Goal: Task Accomplishment & Management: Use online tool/utility

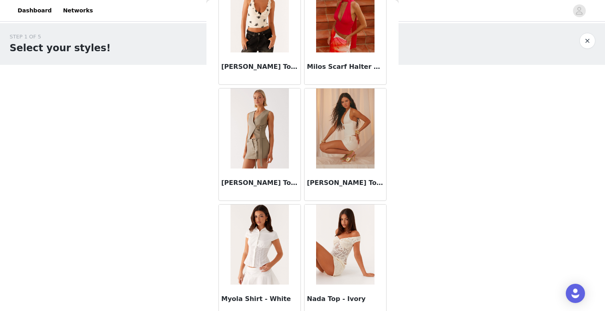
scroll to position [4394, 0]
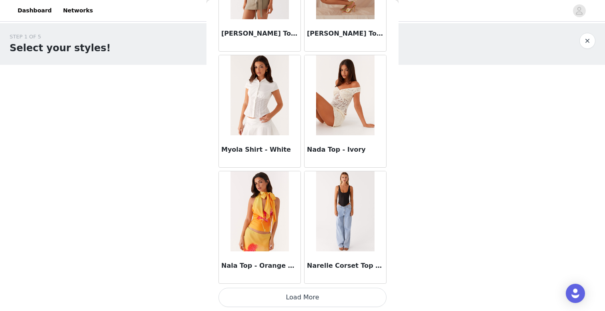
click at [297, 298] on button "Load More" at bounding box center [302, 297] width 168 height 19
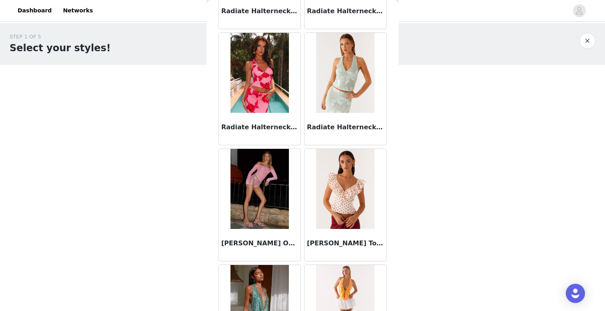
scroll to position [5554, 0]
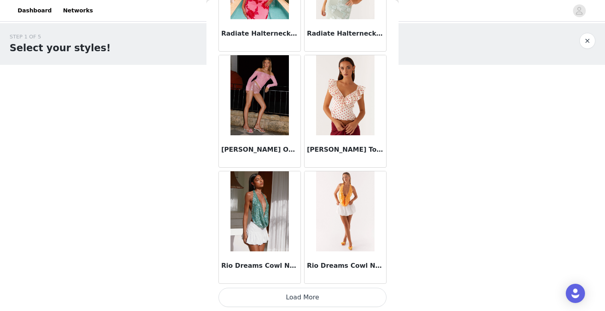
click at [277, 292] on button "Load More" at bounding box center [302, 297] width 168 height 19
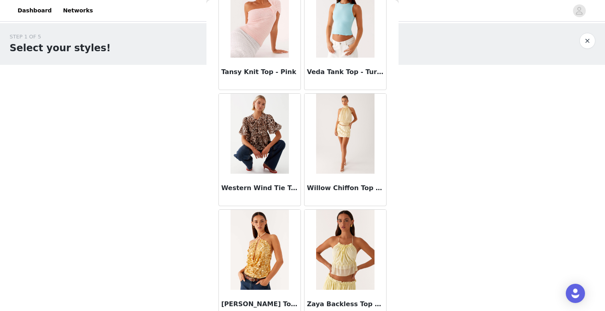
scroll to position [6714, 0]
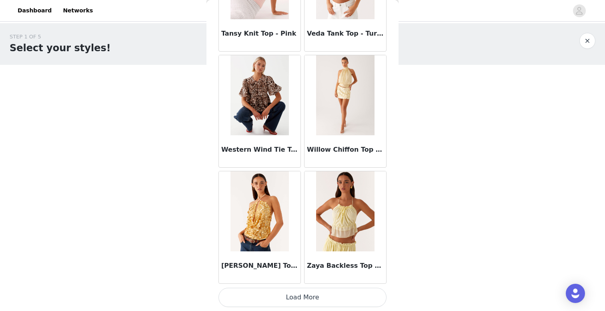
click at [307, 294] on button "Load More" at bounding box center [302, 297] width 168 height 19
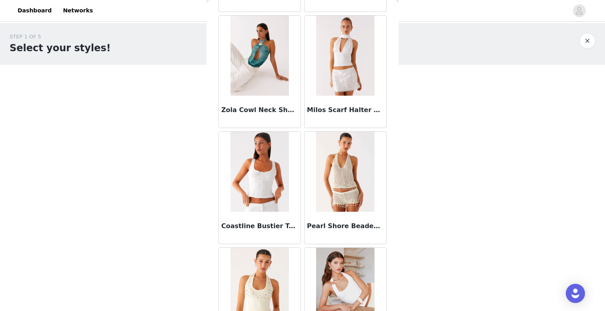
scroll to position [7036, 0]
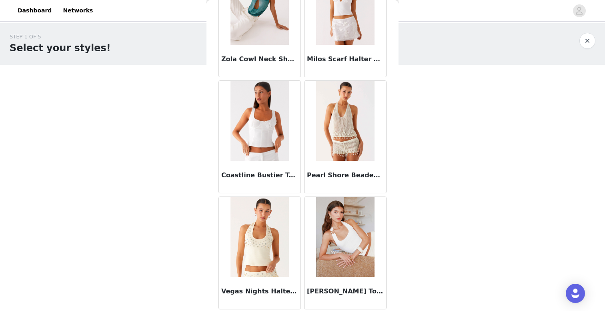
click at [588, 44] on button "button" at bounding box center [587, 41] width 16 height 16
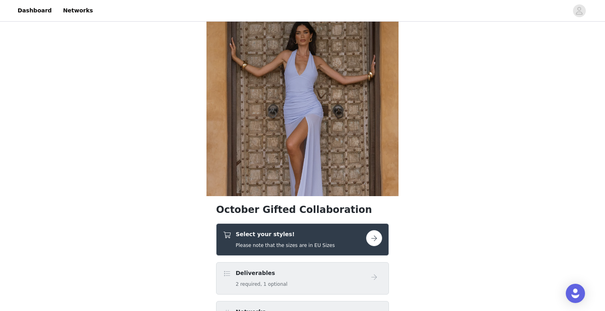
scroll to position [42, 0]
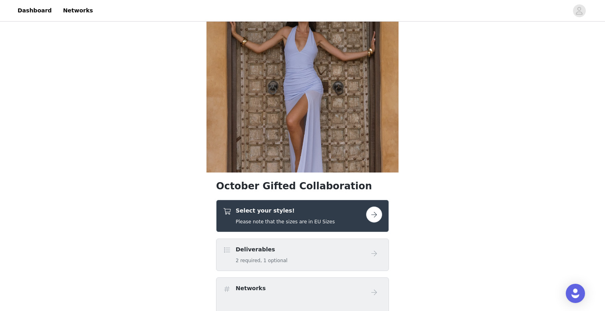
click at [376, 213] on button "button" at bounding box center [374, 214] width 16 height 16
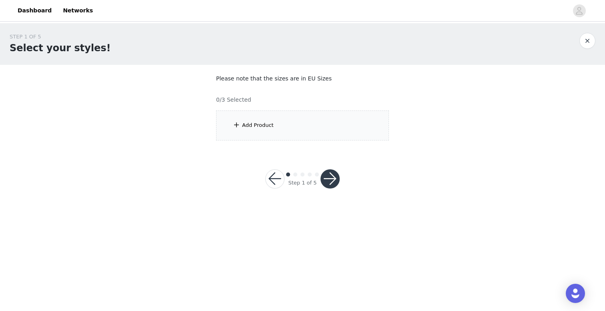
click at [304, 124] on div "Add Product" at bounding box center [302, 125] width 173 height 30
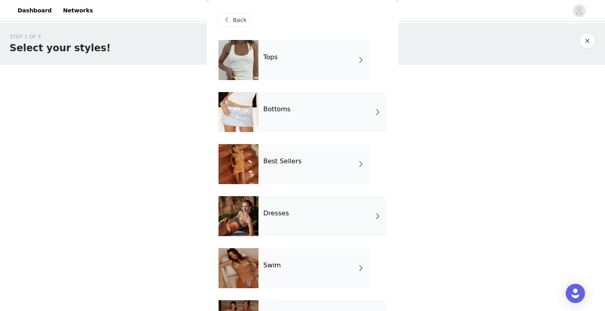
scroll to position [6, 0]
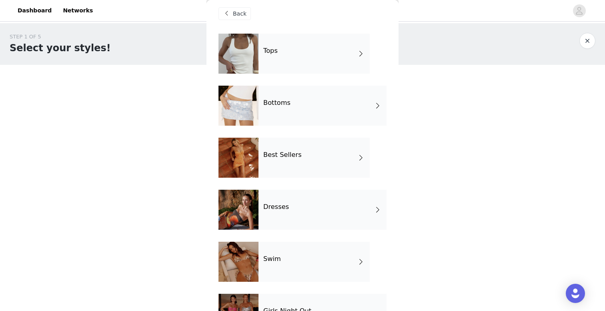
click at [296, 112] on div "Bottoms" at bounding box center [322, 106] width 128 height 40
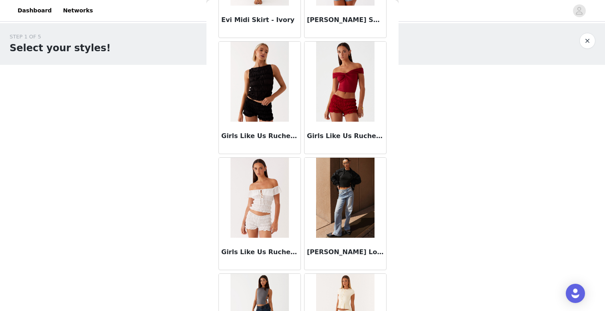
scroll to position [913, 0]
